Goal: Task Accomplishment & Management: Use online tool/utility

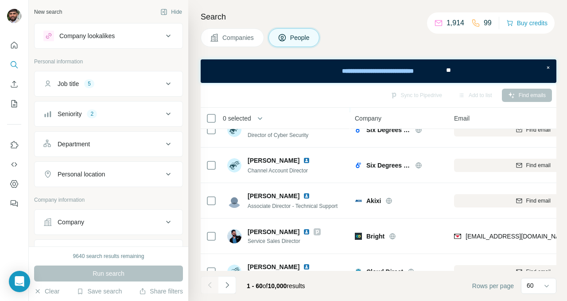
scroll to position [124, 0]
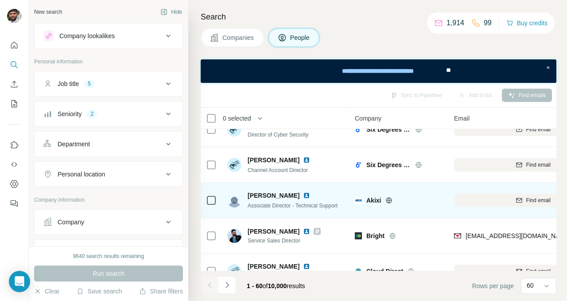
click at [255, 188] on div "[PERSON_NAME] Associate Director - Technical Support" at bounding box center [286, 200] width 118 height 24
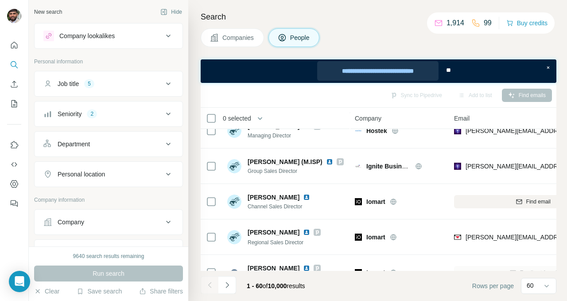
scroll to position [1985, 0]
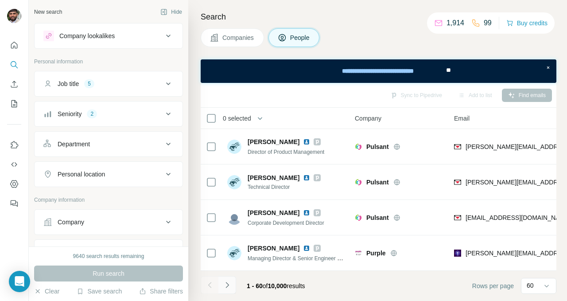
click at [231, 283] on icon "Navigate to next page" at bounding box center [227, 284] width 9 height 9
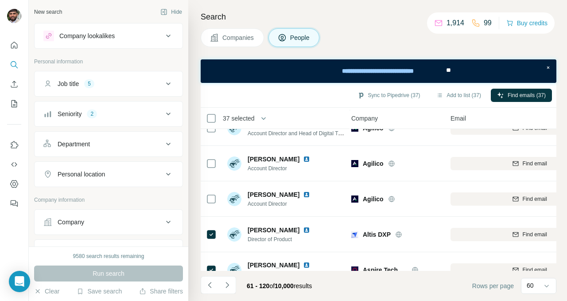
scroll to position [1755, 4]
click at [529, 95] on span "Find emails (37)" at bounding box center [527, 95] width 38 height 8
click at [363, 91] on button "Sync to Pipedrive (37)" at bounding box center [388, 95] width 75 height 13
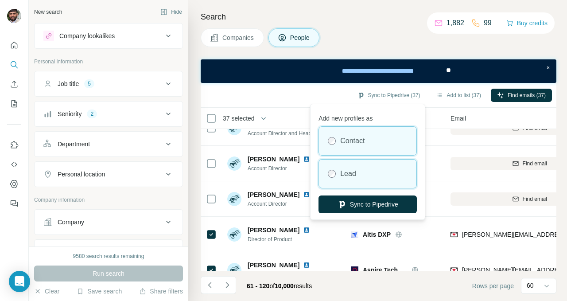
click at [340, 174] on label "Lead" at bounding box center [348, 173] width 16 height 11
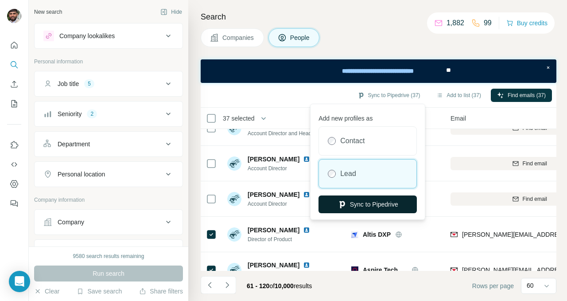
click at [344, 205] on icon "button" at bounding box center [342, 204] width 9 height 9
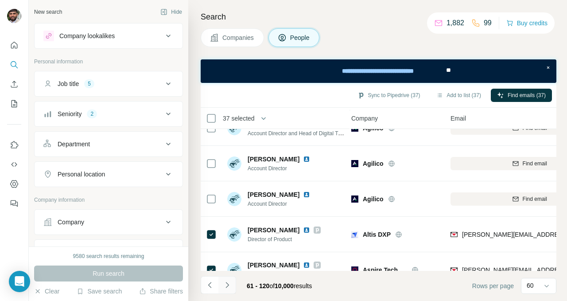
click at [227, 285] on icon "Navigate to next page" at bounding box center [227, 284] width 9 height 9
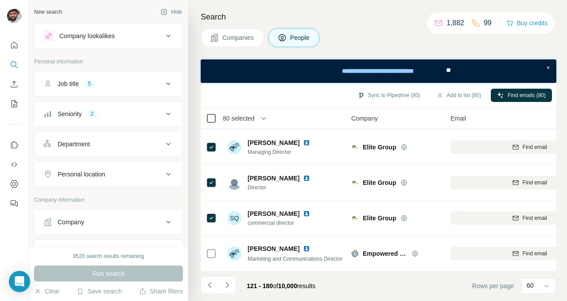
scroll to position [1985, 4]
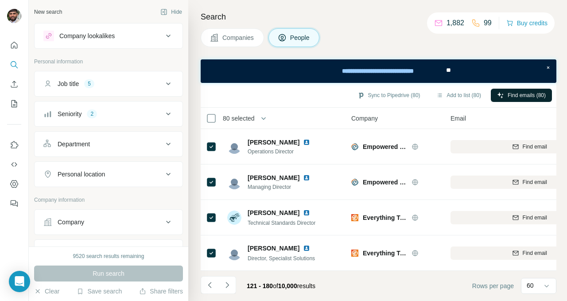
click at [530, 94] on span "Find emails (80)" at bounding box center [527, 95] width 38 height 8
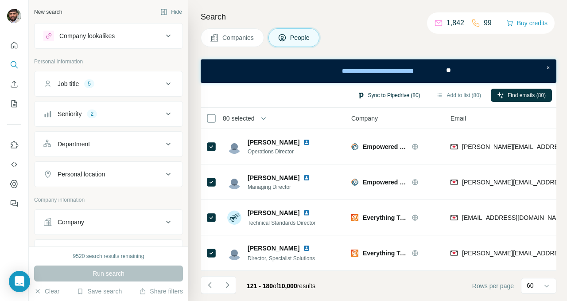
click at [368, 96] on button "Sync to Pipedrive (80)" at bounding box center [388, 95] width 75 height 13
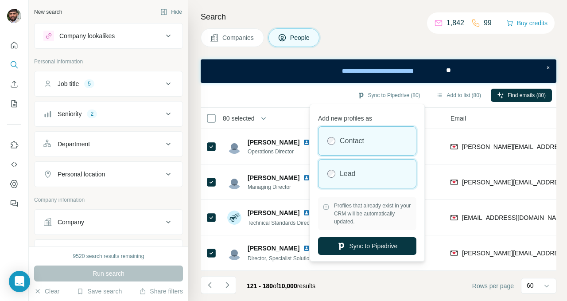
click at [337, 175] on div "Lead" at bounding box center [367, 173] width 97 height 28
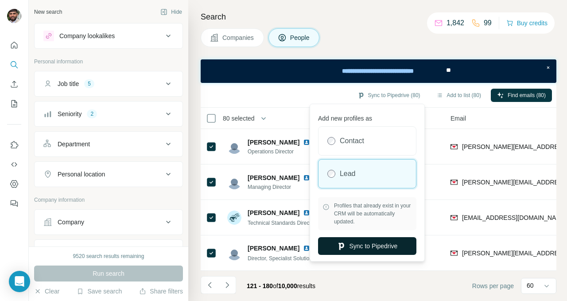
click at [362, 243] on button "Sync to Pipedrive" at bounding box center [367, 246] width 98 height 18
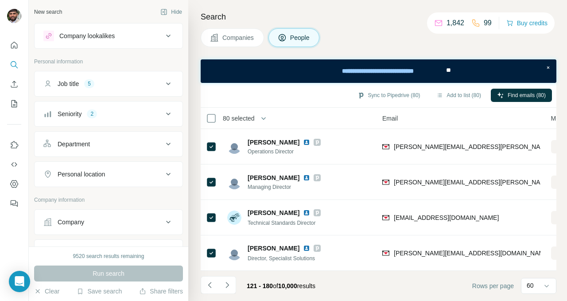
scroll to position [1985, 47]
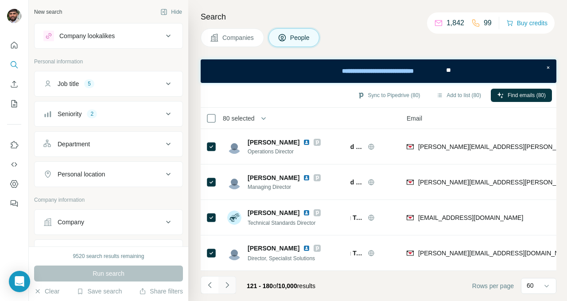
click at [227, 285] on icon "Navigate to next page" at bounding box center [227, 284] width 9 height 9
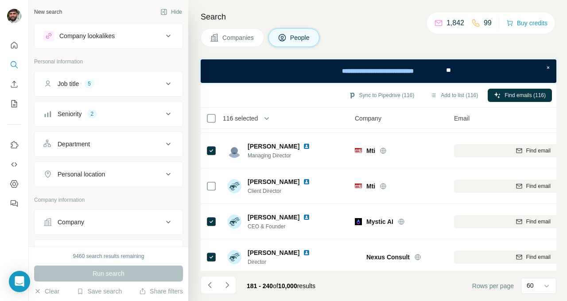
scroll to position [1175, 0]
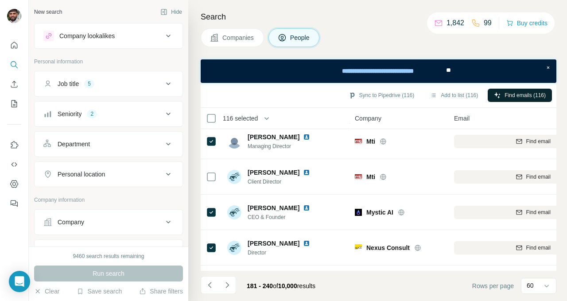
click at [535, 96] on span "Find emails (116)" at bounding box center [525, 95] width 41 height 8
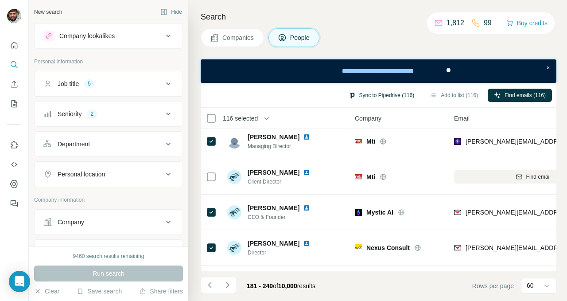
click at [390, 92] on button "Sync to Pipedrive (116)" at bounding box center [381, 95] width 78 height 13
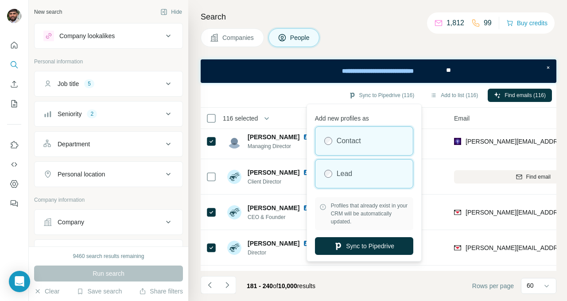
click at [350, 175] on label "Lead" at bounding box center [345, 173] width 16 height 11
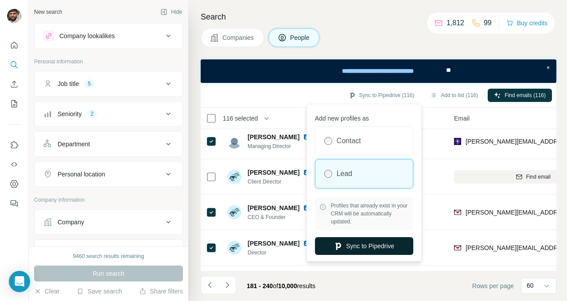
click at [375, 251] on button "Sync to Pipedrive" at bounding box center [364, 246] width 98 height 18
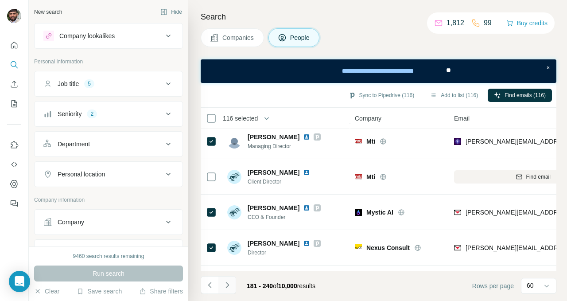
click at [230, 286] on icon "Navigate to next page" at bounding box center [227, 284] width 9 height 9
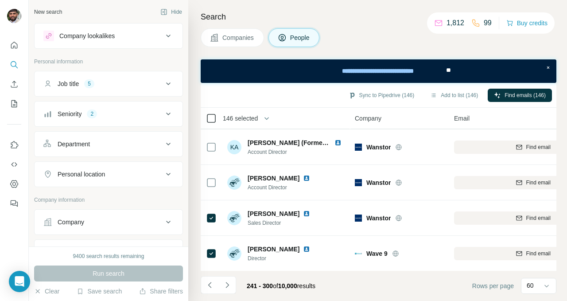
scroll to position [395, 0]
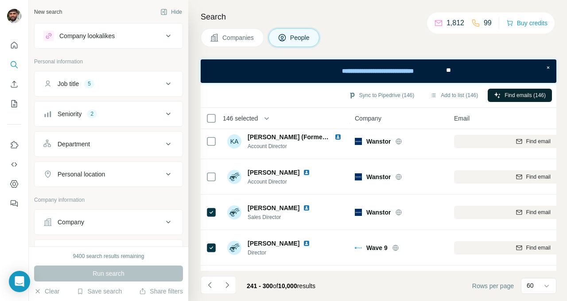
click at [527, 94] on span "Find emails (146)" at bounding box center [525, 95] width 41 height 8
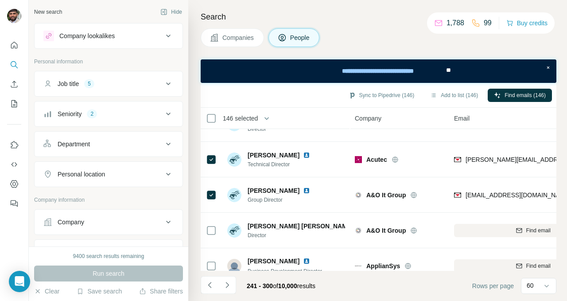
scroll to position [0, 0]
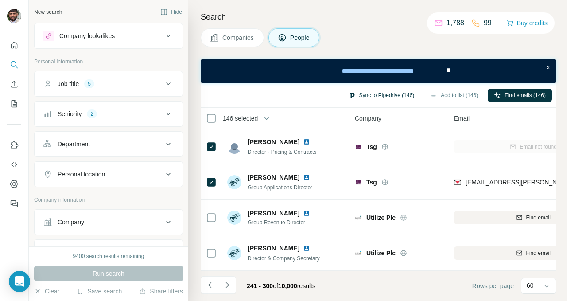
click at [364, 100] on button "Sync to Pipedrive (146)" at bounding box center [381, 95] width 78 height 13
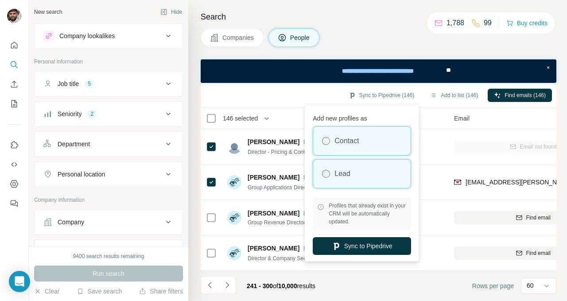
click at [337, 175] on label "Lead" at bounding box center [342, 173] width 16 height 11
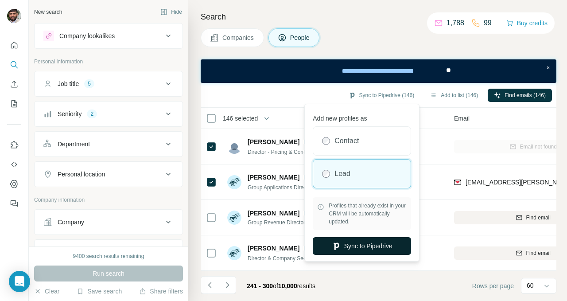
click at [352, 249] on button "Sync to Pipedrive" at bounding box center [362, 246] width 98 height 18
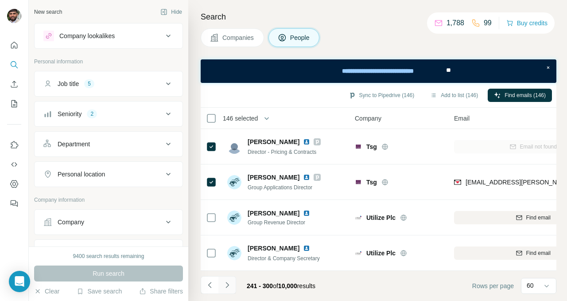
click at [229, 284] on icon "Navigate to next page" at bounding box center [227, 284] width 9 height 9
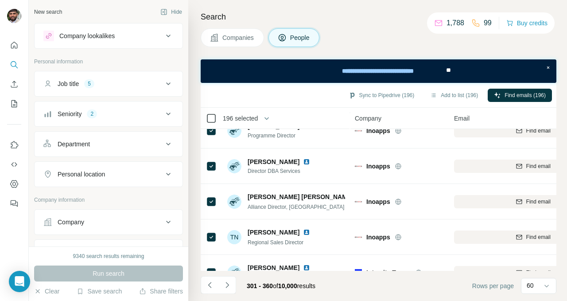
scroll to position [1256, 0]
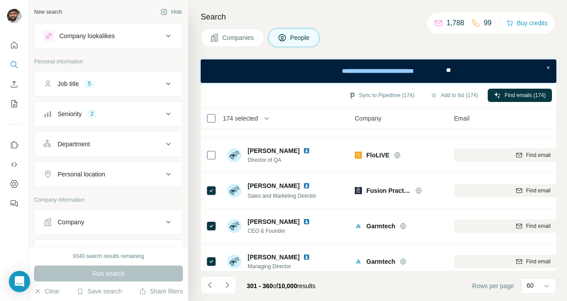
scroll to position [1058, 0]
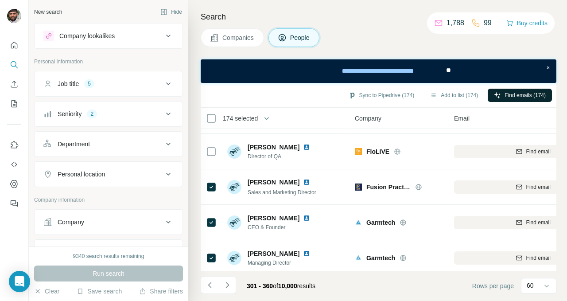
click at [509, 95] on span "Find emails (174)" at bounding box center [525, 95] width 41 height 8
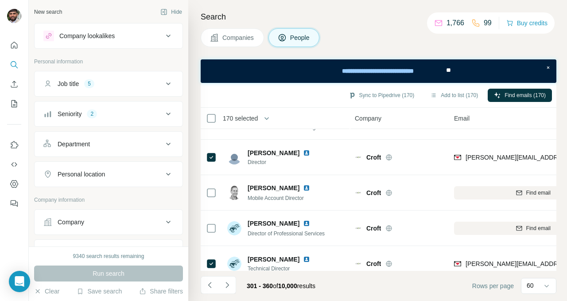
scroll to position [0, 0]
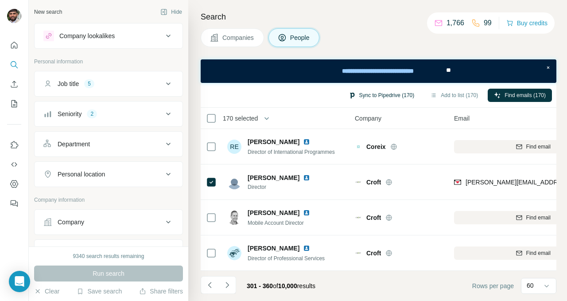
click at [363, 92] on button "Sync to Pipedrive (170)" at bounding box center [381, 95] width 78 height 13
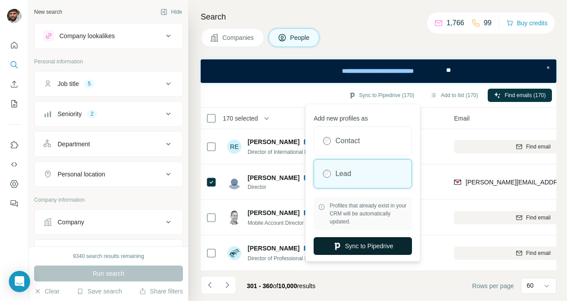
click at [348, 241] on button "Sync to Pipedrive" at bounding box center [363, 246] width 98 height 18
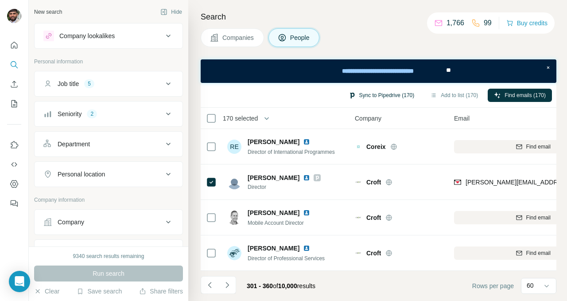
click at [355, 93] on button "Sync to Pipedrive (170)" at bounding box center [381, 95] width 78 height 13
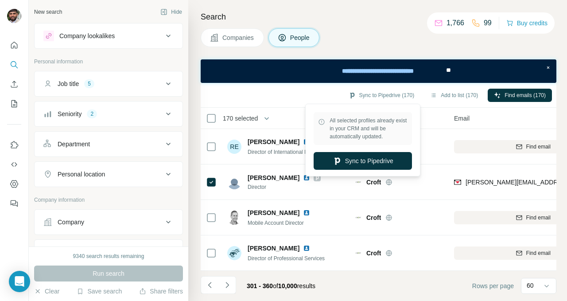
click at [273, 96] on div "Sync to Pipedrive (170) Add to list (170) Find emails (170)" at bounding box center [378, 95] width 347 height 16
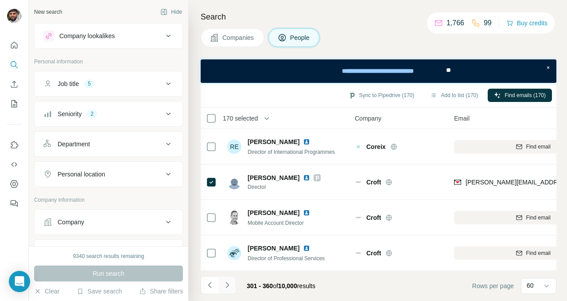
click at [229, 283] on icon "Navigate to next page" at bounding box center [227, 284] width 9 height 9
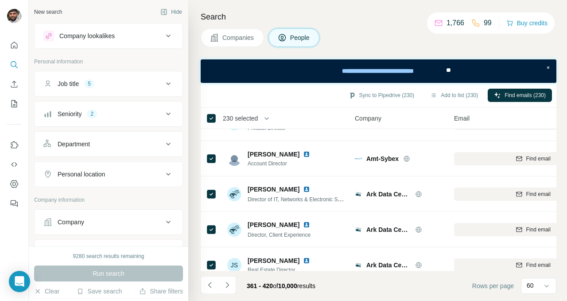
scroll to position [1985, 0]
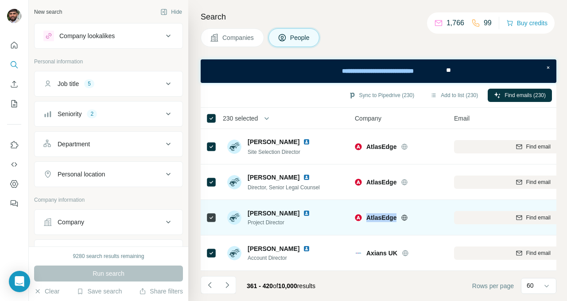
drag, startPoint x: 368, startPoint y: 216, endPoint x: 396, endPoint y: 216, distance: 27.9
click at [396, 216] on span "AtlasEdge" at bounding box center [381, 217] width 30 height 9
copy span "AtlasEdge"
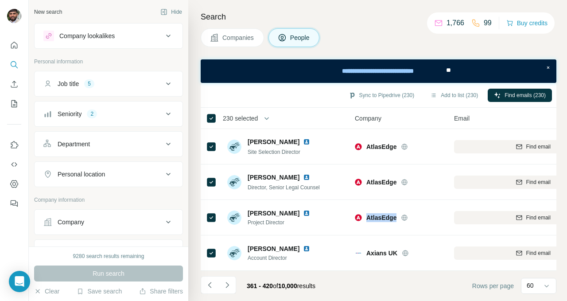
click at [260, 88] on div "Sync to Pipedrive (230) Add to list (230) Find emails (230)" at bounding box center [378, 95] width 347 height 16
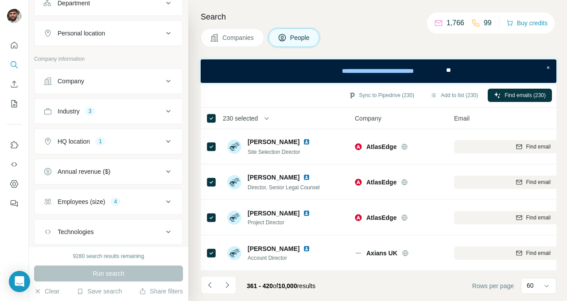
scroll to position [140, 0]
click at [151, 113] on div "Industry 3" at bounding box center [103, 112] width 120 height 9
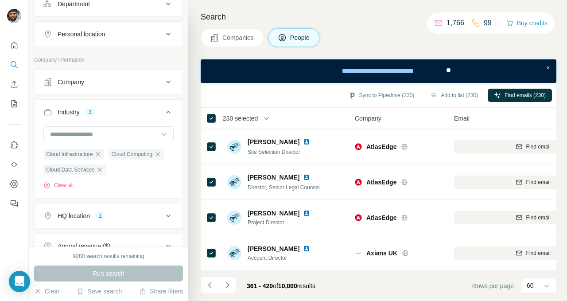
click at [139, 135] on input at bounding box center [103, 134] width 109 height 10
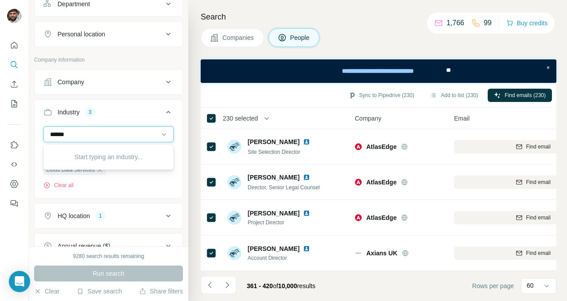
type input "******"
click at [102, 139] on div "******" at bounding box center [103, 134] width 109 height 15
click at [86, 132] on input at bounding box center [103, 134] width 109 height 10
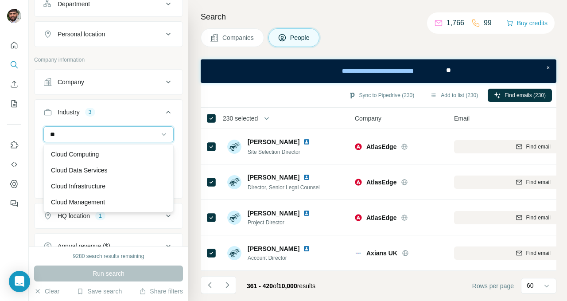
type input "*"
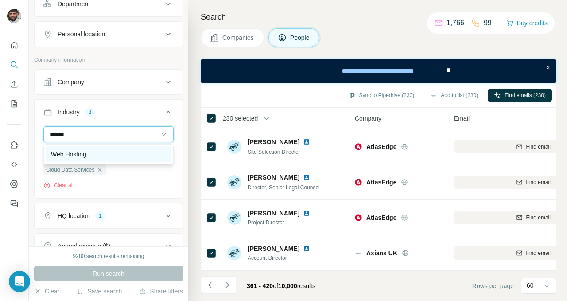
type input "******"
click at [86, 154] on p "Web Hosting" at bounding box center [68, 154] width 35 height 9
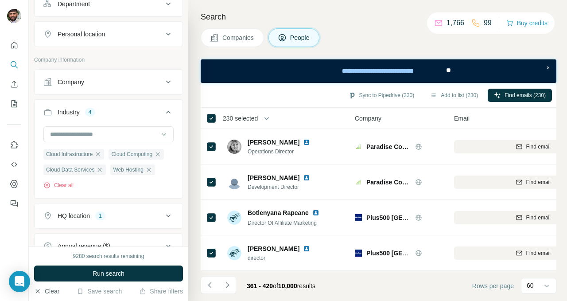
click at [50, 289] on button "Clear" at bounding box center [46, 291] width 25 height 9
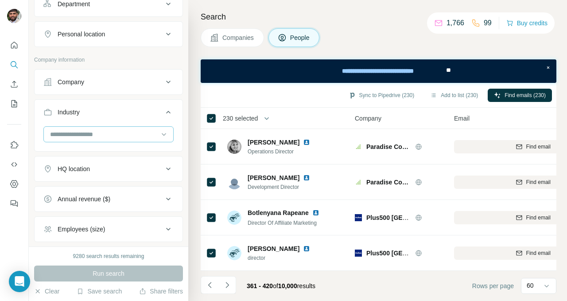
click at [99, 133] on input at bounding box center [103, 134] width 109 height 10
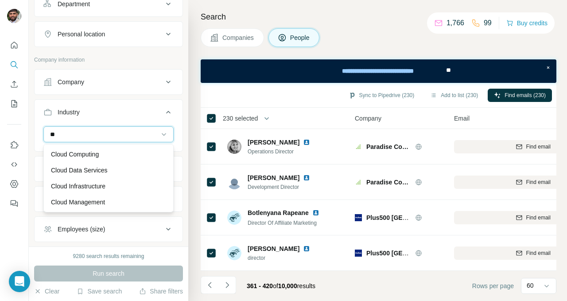
type input "*"
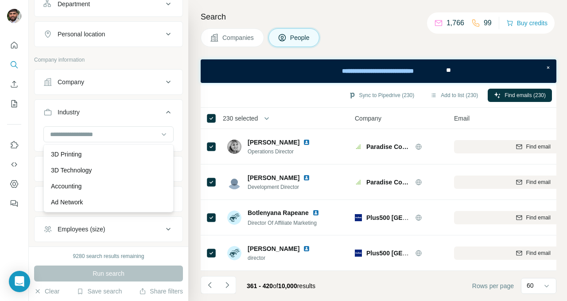
click at [191, 66] on div "Search Companies People Sync to Pipedrive (230) Add to list (230) Find emails (…" at bounding box center [377, 150] width 379 height 301
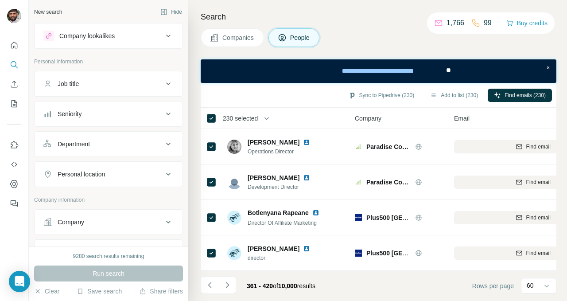
click at [88, 33] on div "Company lookalikes" at bounding box center [86, 35] width 55 height 9
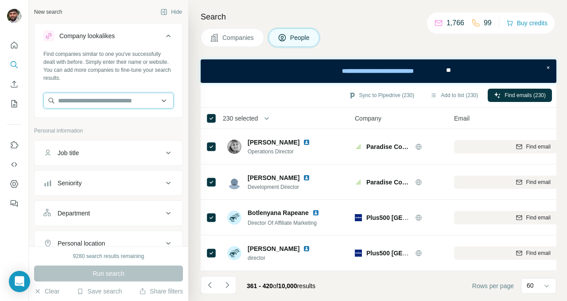
click at [94, 98] on input "text" at bounding box center [108, 101] width 130 height 16
paste input "**********"
type input "*"
paste input "**********"
type input "*"
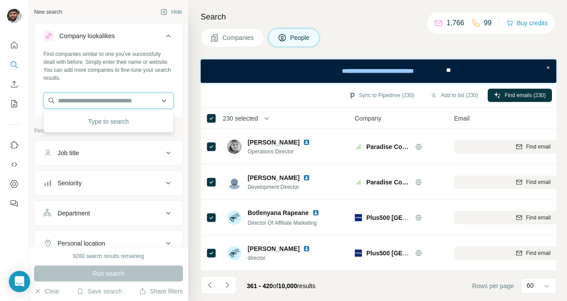
click at [128, 97] on input "text" at bounding box center [108, 101] width 130 height 16
paste input "**********"
type input "******"
drag, startPoint x: 107, startPoint y: 99, endPoint x: 0, endPoint y: 69, distance: 110.9
click at [0, 69] on div "New search Hide Company lookalikes Find companies similar to one you've success…" at bounding box center [283, 150] width 567 height 301
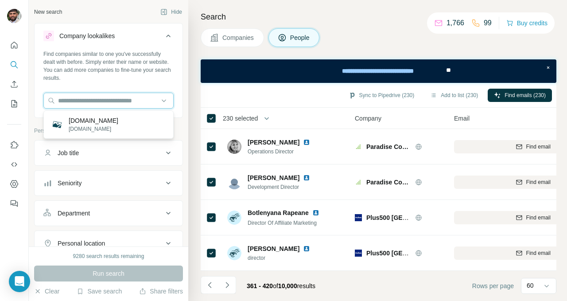
paste input "**********"
type input "**********"
drag, startPoint x: 136, startPoint y: 98, endPoint x: 0, endPoint y: 70, distance: 138.8
click at [0, 70] on div "**********" at bounding box center [283, 150] width 567 height 301
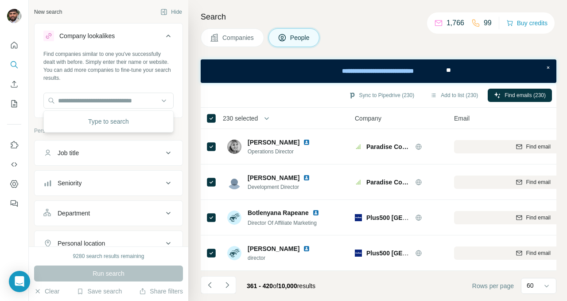
click at [331, 15] on h4 "Search" at bounding box center [379, 17] width 356 height 12
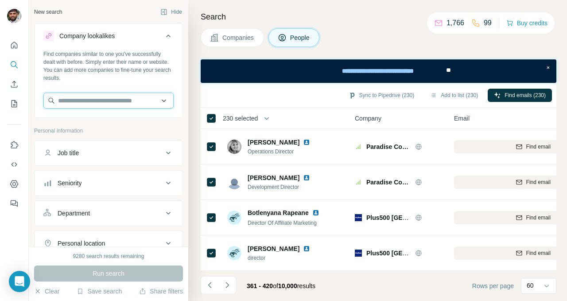
click at [89, 100] on input "text" at bounding box center [108, 101] width 130 height 16
paste input "**********"
type input "*"
type input "**********"
